Goal: Check status: Check status

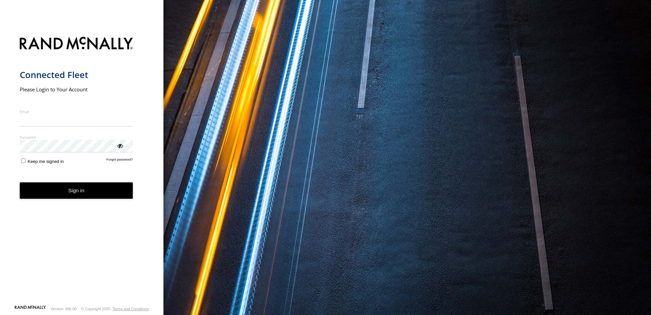
type input "**********"
click at [74, 195] on button "Sign in" at bounding box center [76, 190] width 113 height 17
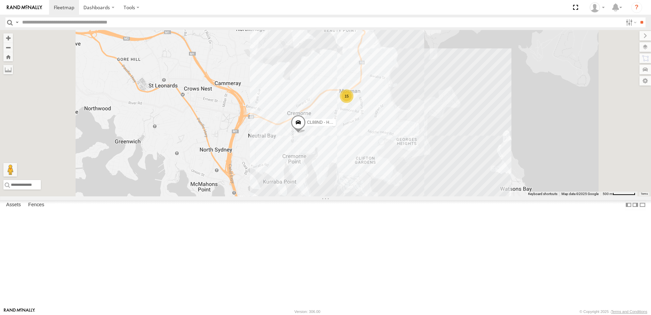
click at [0, 0] on div "BY86VO - Dualis" at bounding box center [0, 0] width 0 height 0
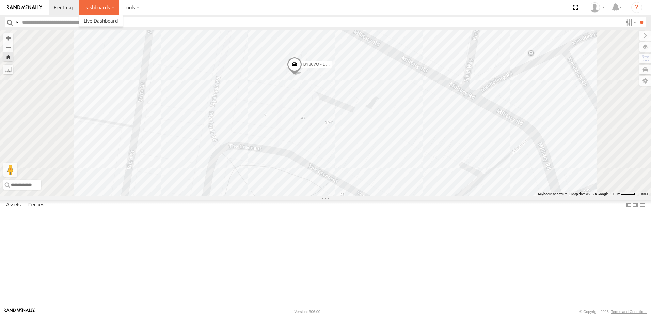
click at [114, 7] on label "Dashboards" at bounding box center [99, 7] width 40 height 15
click at [97, 21] on span at bounding box center [101, 20] width 34 height 6
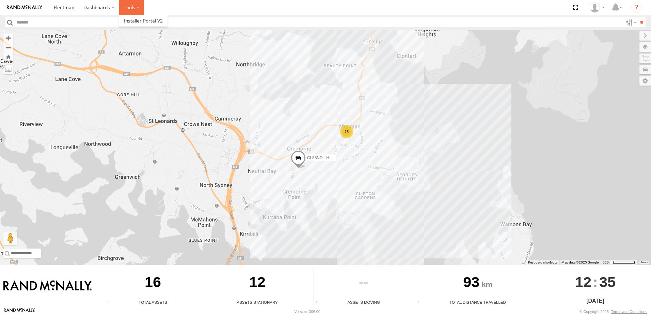
click at [138, 6] on label at bounding box center [131, 7] width 25 height 15
click at [111, 9] on label "Dashboards" at bounding box center [99, 7] width 40 height 15
click at [70, 12] on link at bounding box center [64, 7] width 30 height 15
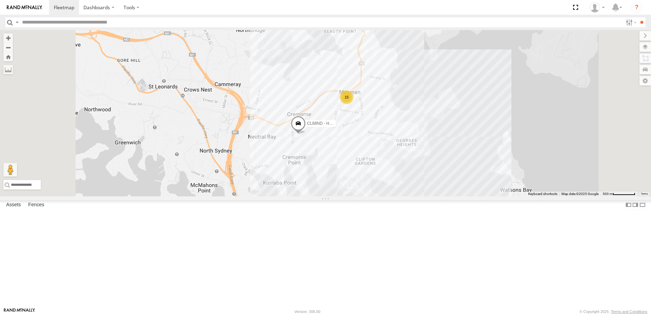
click at [0, 0] on div "BP61GI - Rio" at bounding box center [0, 0] width 0 height 0
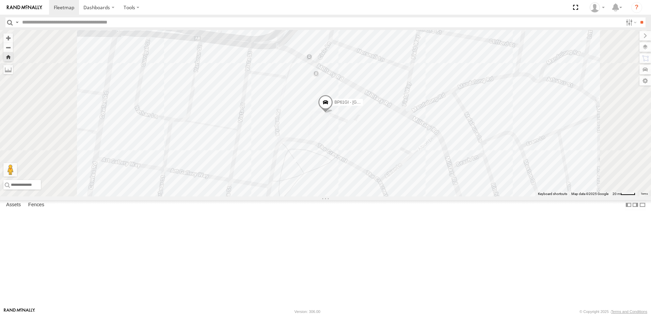
click at [0, 0] on div "BP61GI - [GEOGRAPHIC_DATA]" at bounding box center [0, 0] width 0 height 0
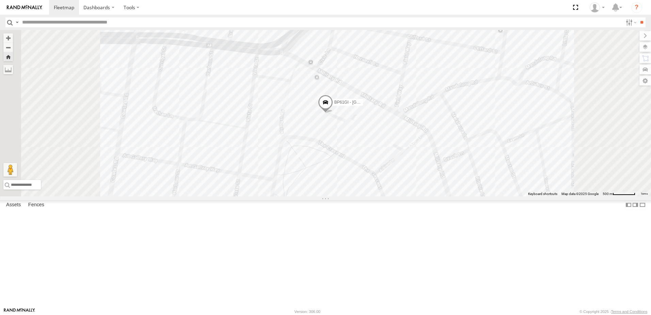
click at [0, 0] on div "BP61GI - [GEOGRAPHIC_DATA]" at bounding box center [0, 0] width 0 height 0
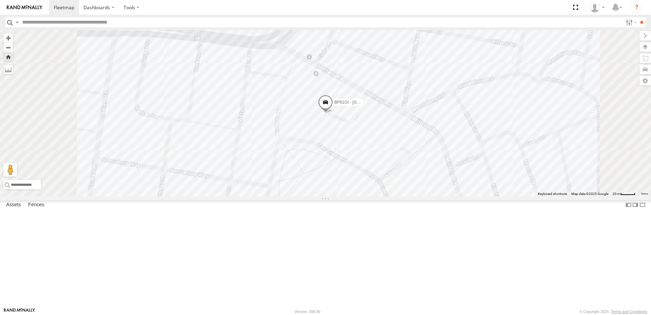
drag, startPoint x: 41, startPoint y: 97, endPoint x: 105, endPoint y: 101, distance: 63.5
click at [0, 0] on span at bounding box center [0, 0] width 0 height 0
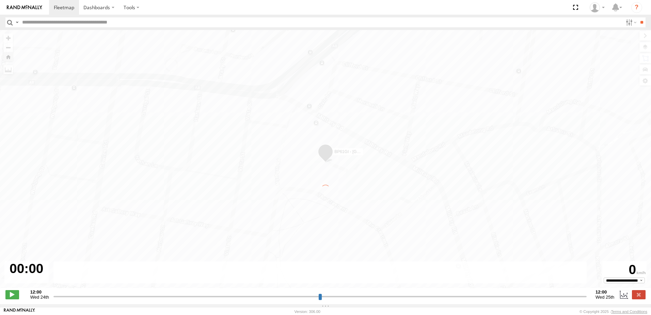
type input "**********"
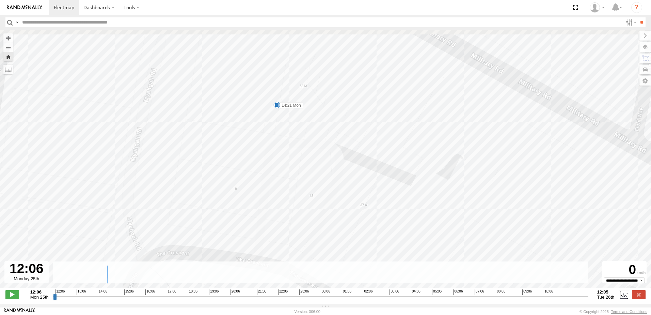
drag, startPoint x: 249, startPoint y: 128, endPoint x: 234, endPoint y: 194, distance: 67.5
click at [234, 194] on div "BP61GI - Rio 14:21 Mon" at bounding box center [325, 162] width 651 height 265
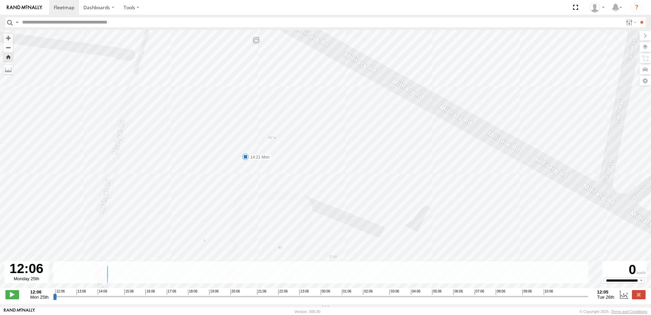
drag, startPoint x: 228, startPoint y: 235, endPoint x: 217, endPoint y: 165, distance: 71.4
click at [217, 167] on div "BP61GI - Rio 14:21 Mon" at bounding box center [325, 162] width 651 height 265
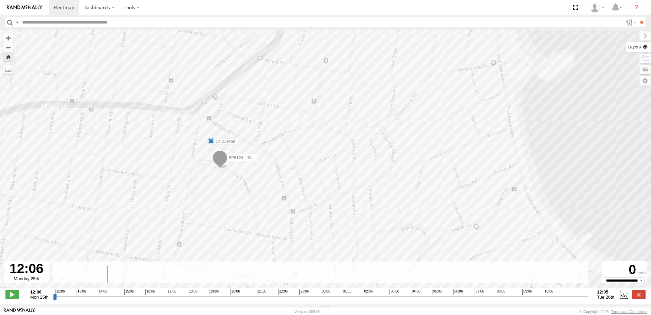
click at [644, 47] on label at bounding box center [638, 47] width 25 height 10
click at [0, 0] on span "Overlays" at bounding box center [0, 0] width 0 height 0
click at [0, 0] on label at bounding box center [0, 0] width 0 height 0
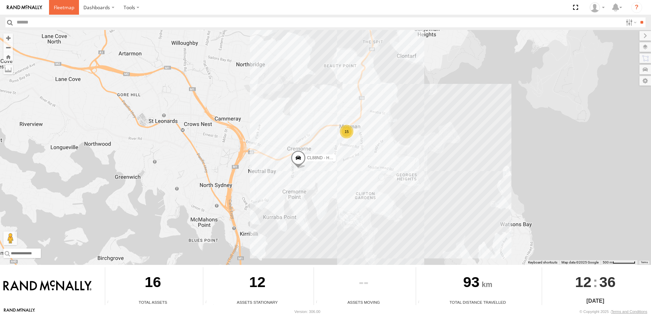
click at [63, 12] on link at bounding box center [64, 7] width 30 height 15
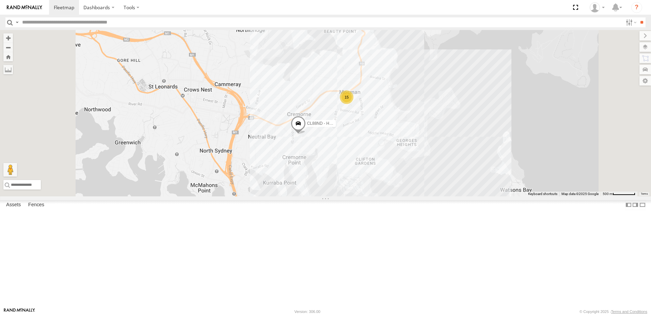
click at [0, 0] on div "BY86VO - Dualis" at bounding box center [0, 0] width 0 height 0
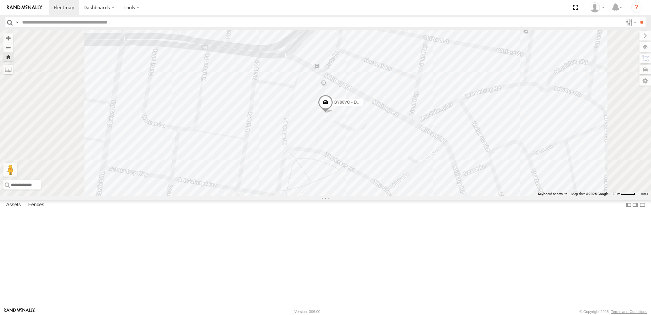
click at [0, 0] on span at bounding box center [0, 0] width 0 height 0
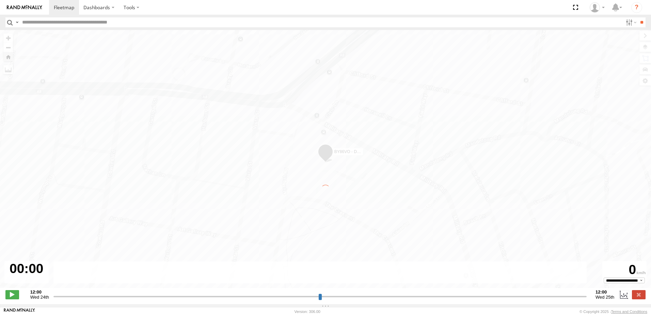
type input "**********"
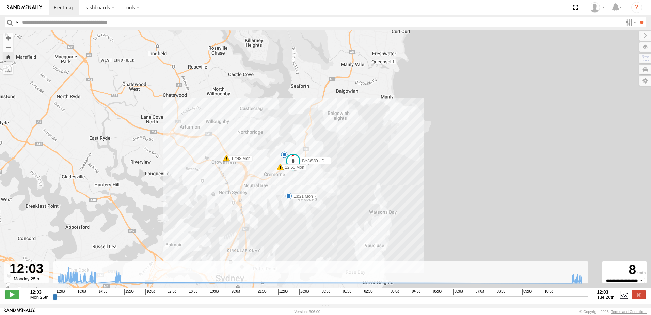
drag, startPoint x: 288, startPoint y: 220, endPoint x: 226, endPoint y: 191, distance: 68.7
click at [226, 191] on div "BY86VO - Dualis 12:48 Mon 12:55 Mon 13:21 Mon 5" at bounding box center [325, 162] width 651 height 265
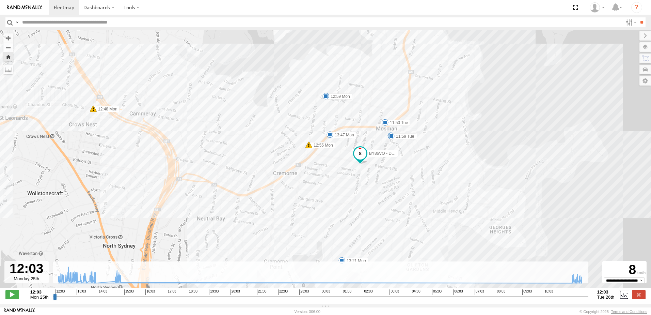
drag, startPoint x: 378, startPoint y: 200, endPoint x: 259, endPoint y: 231, distance: 122.7
click at [259, 231] on div "BY86VO - Dualis 12:48 Mon 12:55 Mon 13:21 Mon 12:59 Mon 13:47 Mon 14:55 Mon 11:…" at bounding box center [325, 162] width 651 height 265
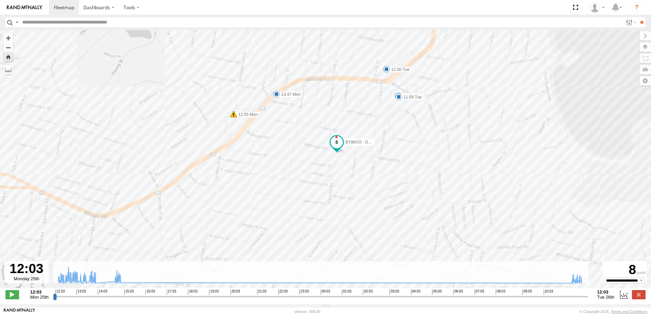
drag, startPoint x: 336, startPoint y: 203, endPoint x: 297, endPoint y: 257, distance: 65.9
click at [297, 256] on div "BY86VO - Dualis 12:48 Mon 12:55 Mon 13:21 Mon 12:59 Mon 13:47 Mon 14:55 Mon 11:…" at bounding box center [325, 162] width 651 height 265
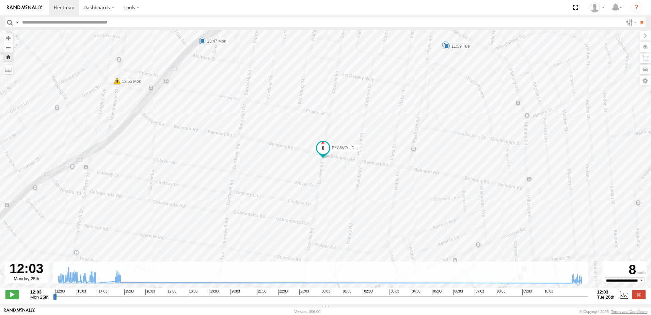
click at [324, 149] on span at bounding box center [323, 148] width 12 height 12
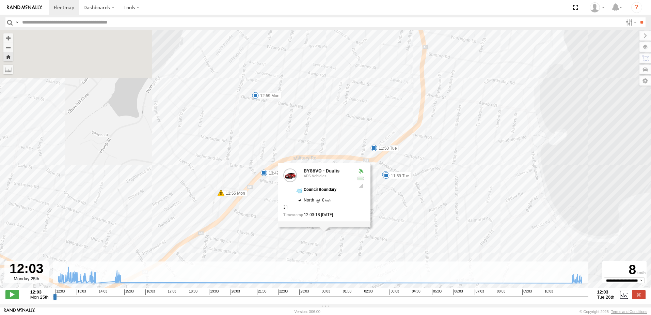
drag, startPoint x: 366, startPoint y: 226, endPoint x: 358, endPoint y: 238, distance: 14.5
click at [358, 238] on div "BY86VO - Dualis 12:48 Mon 12:55 Mon 13:21 Mon 12:59 Mon 13:47 Mon 14:55 Mon 11:…" at bounding box center [325, 162] width 651 height 265
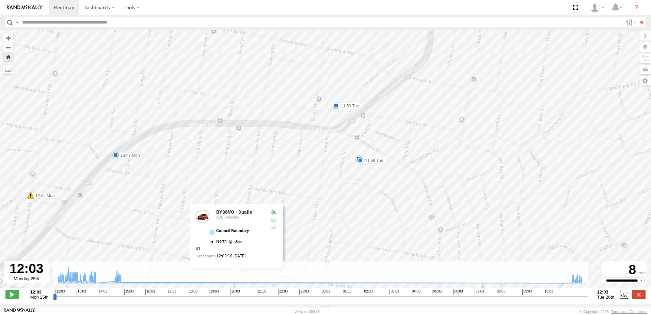
drag, startPoint x: 292, startPoint y: 191, endPoint x: 303, endPoint y: 147, distance: 44.8
click at [303, 149] on div "BY86VO - Dualis 12:48 Mon 12:55 Mon 13:21 Mon 12:59 Mon 13:47 Mon 14:55 Mon 11:…" at bounding box center [325, 162] width 651 height 265
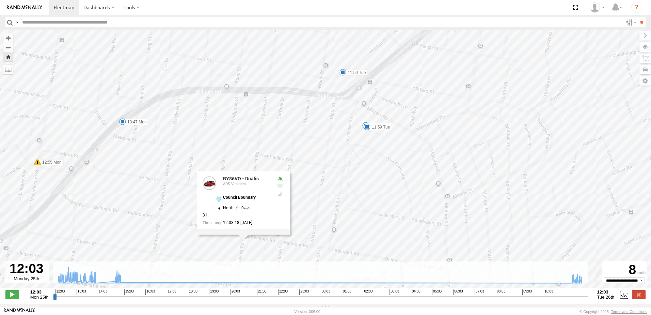
click at [308, 203] on div "BY86VO - Dualis 12:48 Mon 12:55 Mon 13:21 Mon 12:59 Mon 13:47 Mon 14:55 Mon 11:…" at bounding box center [325, 162] width 651 height 265
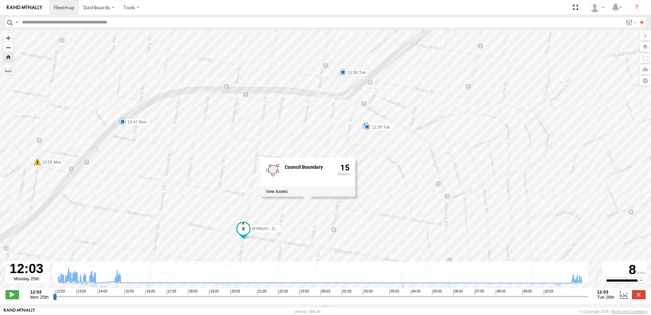
click at [243, 229] on span at bounding box center [243, 228] width 12 height 12
